Goal: Information Seeking & Learning: Learn about a topic

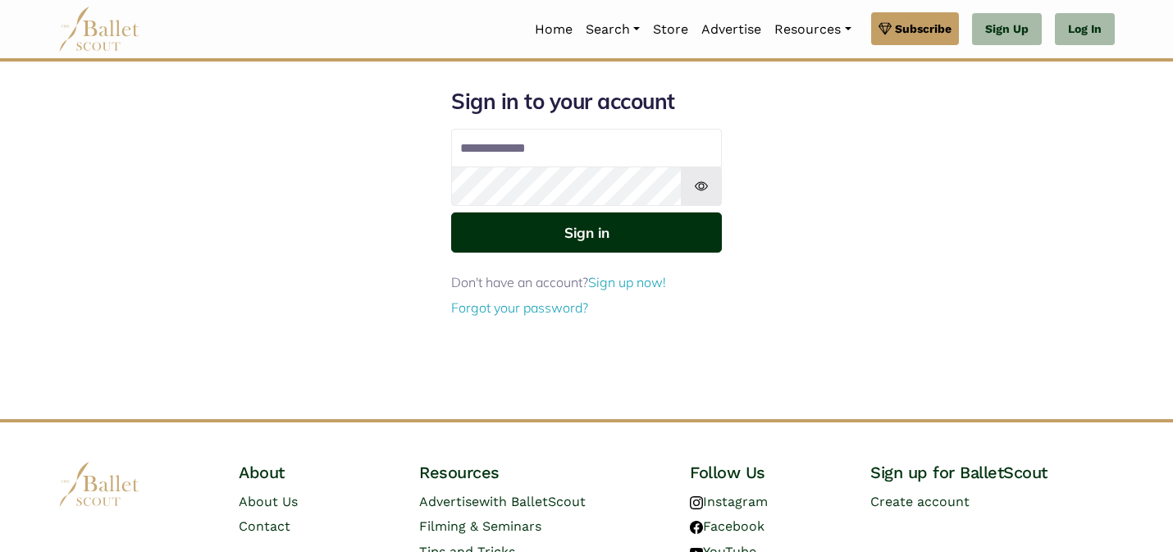
type input "**********"
click at [621, 230] on button "Sign in" at bounding box center [586, 232] width 271 height 40
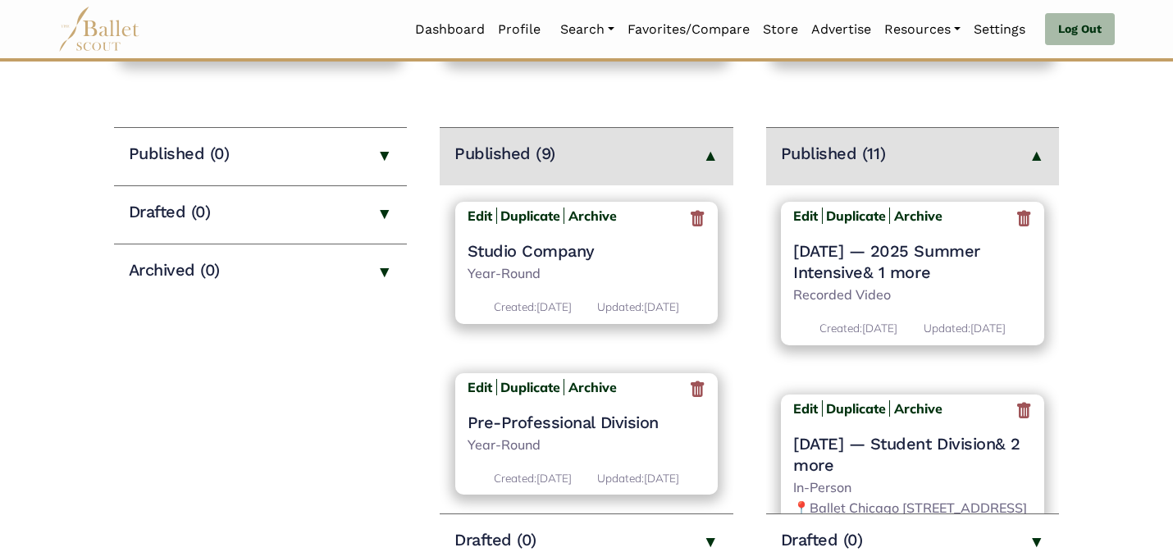
scroll to position [230, 0]
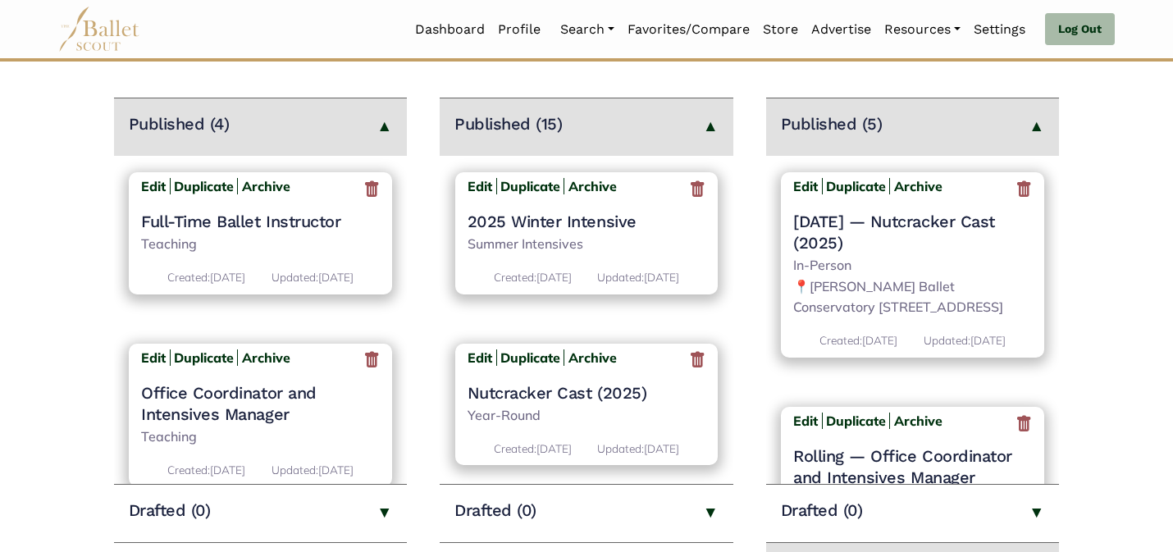
click at [563, 211] on h4 "2025 Winter Intensive" at bounding box center [587, 221] width 239 height 21
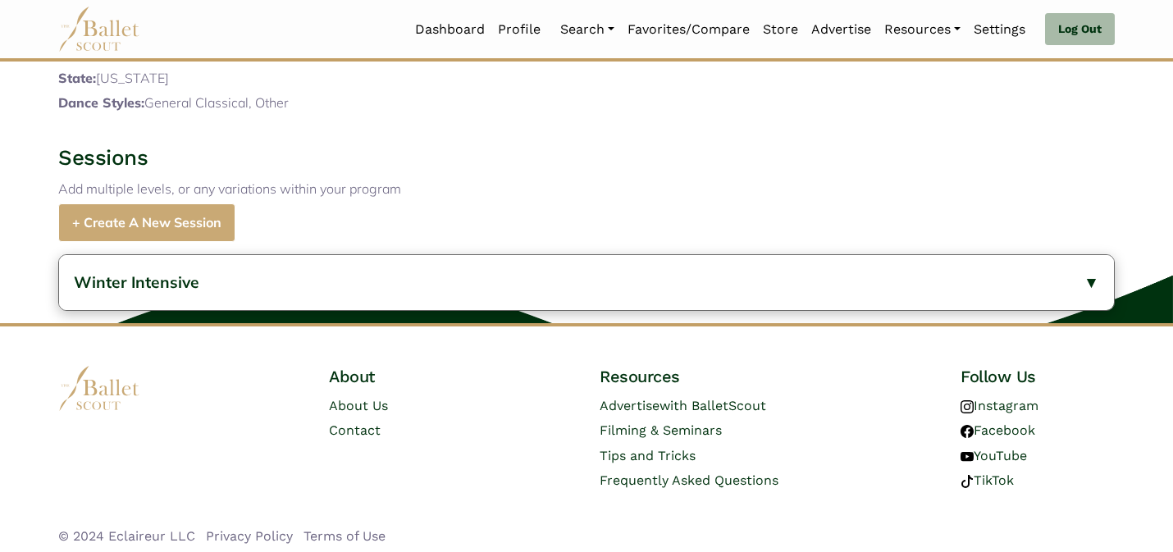
scroll to position [969, 0]
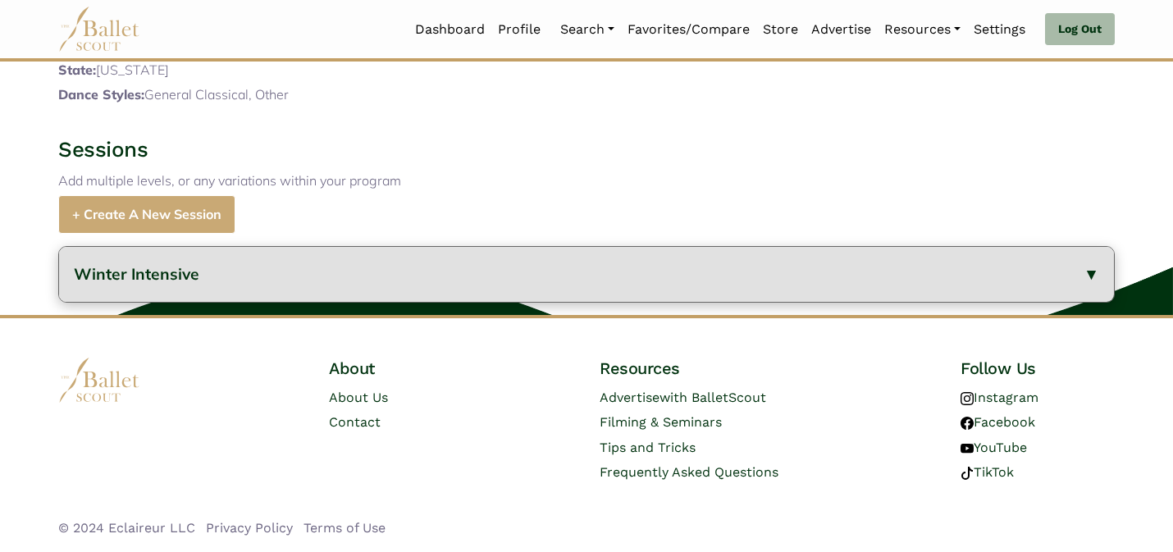
click at [476, 270] on button "Winter Intensive" at bounding box center [586, 274] width 1055 height 55
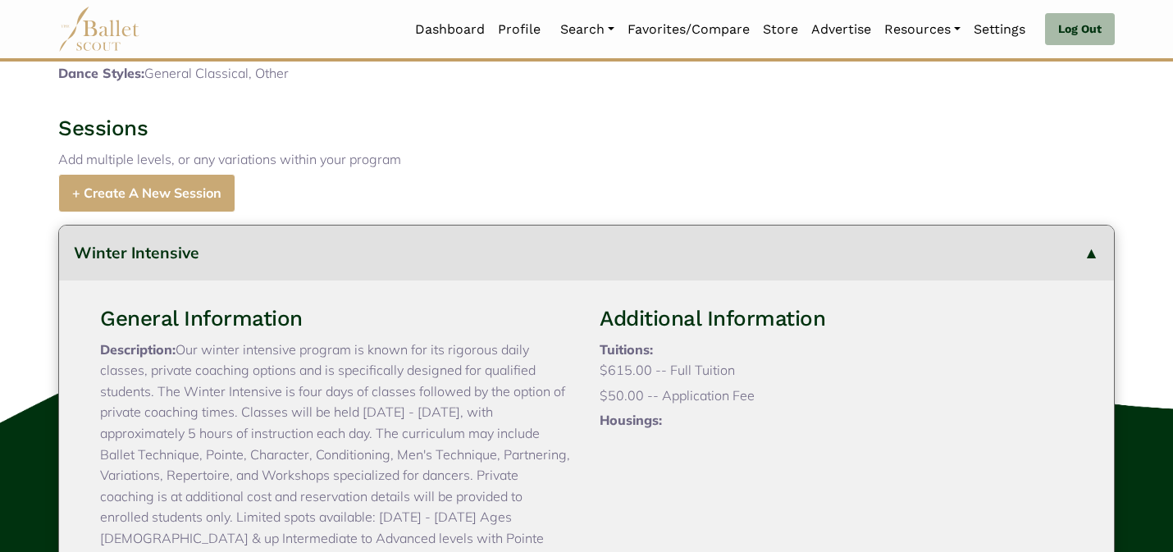
scroll to position [132, 0]
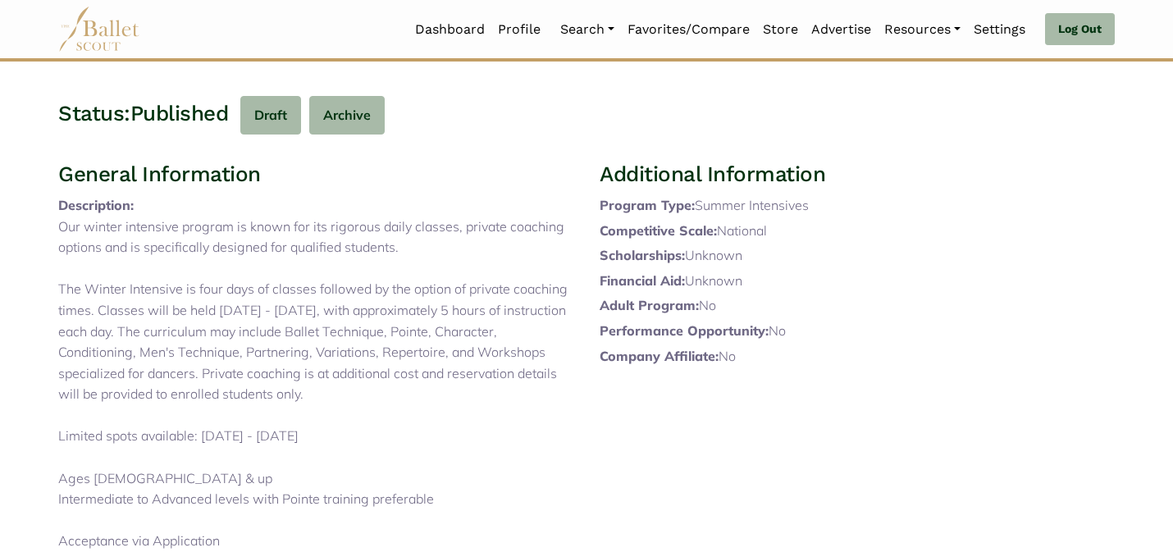
scroll to position [0, 0]
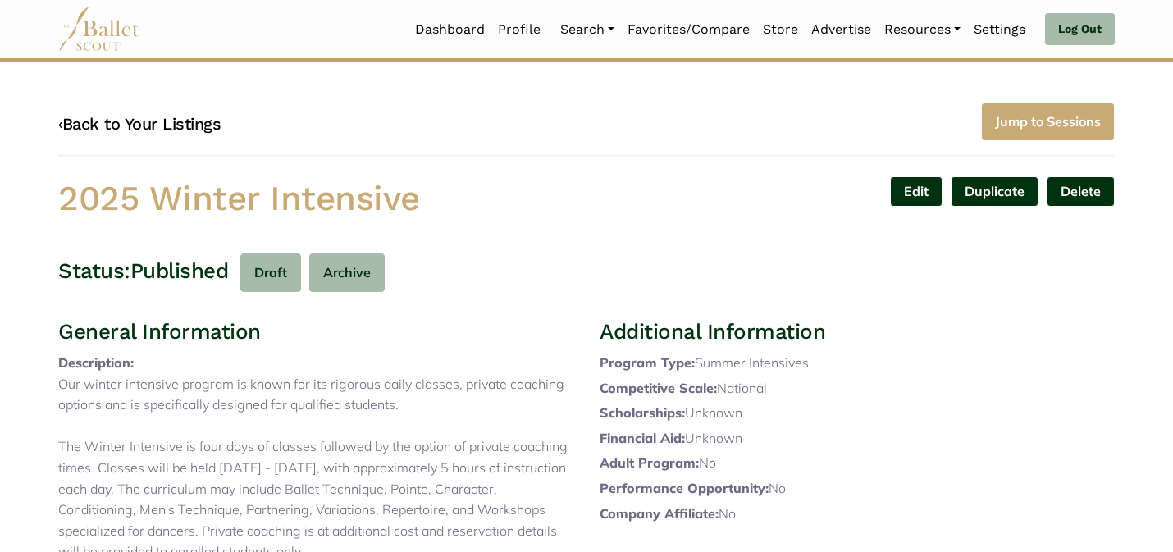
click at [171, 122] on link "‹ Back to Your Listings" at bounding box center [139, 124] width 162 height 20
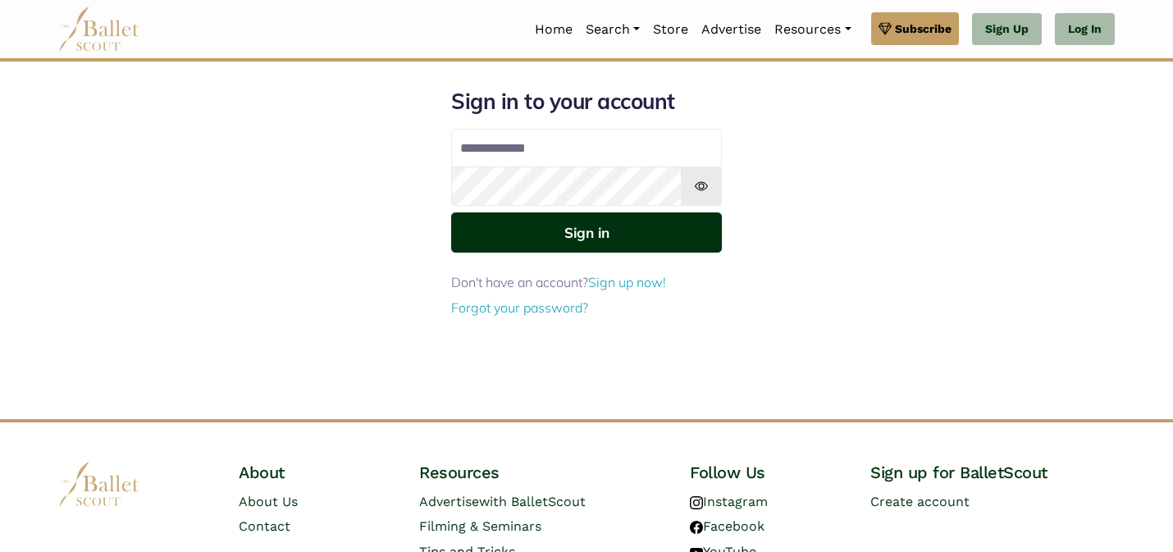
type input "**********"
click at [634, 225] on button "Sign in" at bounding box center [586, 232] width 271 height 40
